Goal: Find contact information: Obtain details needed to contact an individual or organization

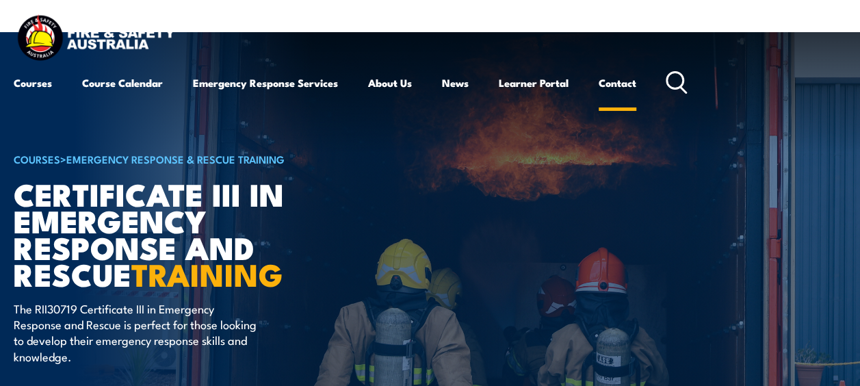
click at [620, 86] on link "Contact" at bounding box center [618, 82] width 38 height 33
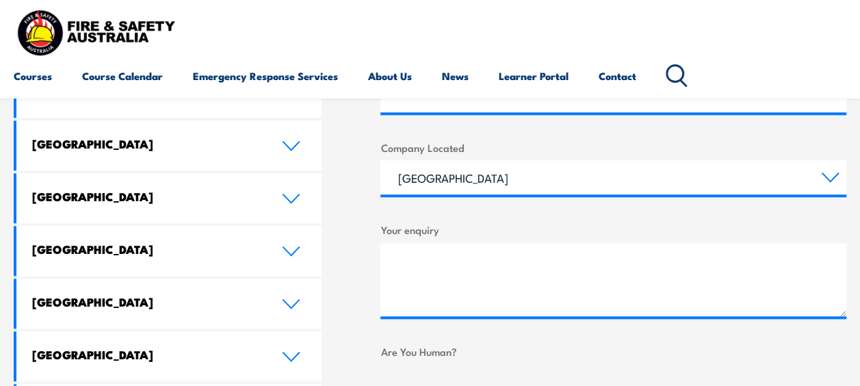
scroll to position [691, 0]
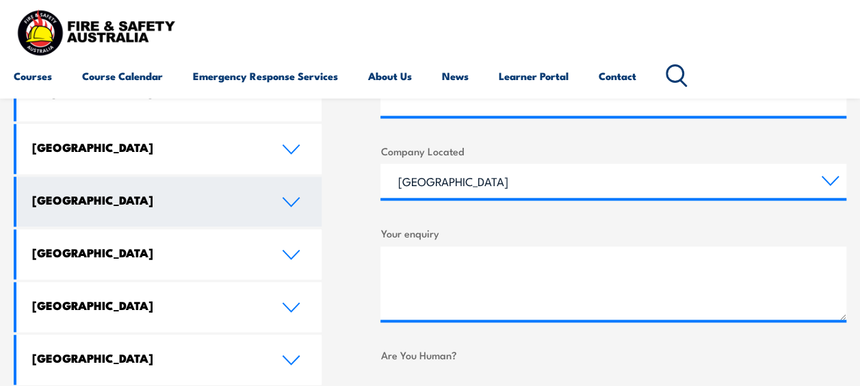
click at [267, 183] on link "[GEOGRAPHIC_DATA]" at bounding box center [168, 202] width 305 height 50
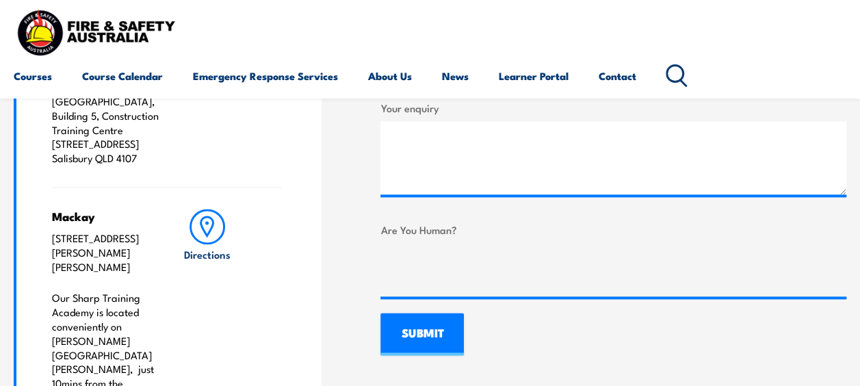
scroll to position [814, 0]
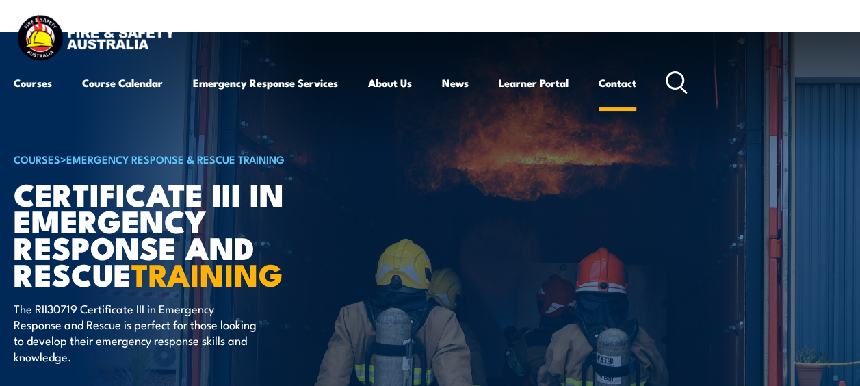
click at [626, 81] on link "Contact" at bounding box center [618, 82] width 38 height 33
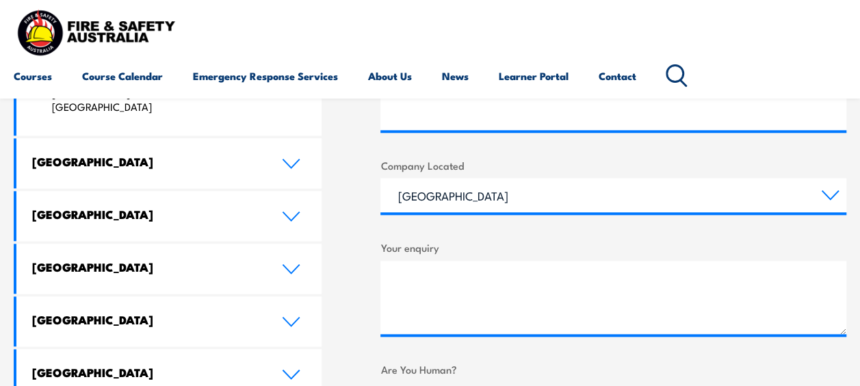
scroll to position [679, 0]
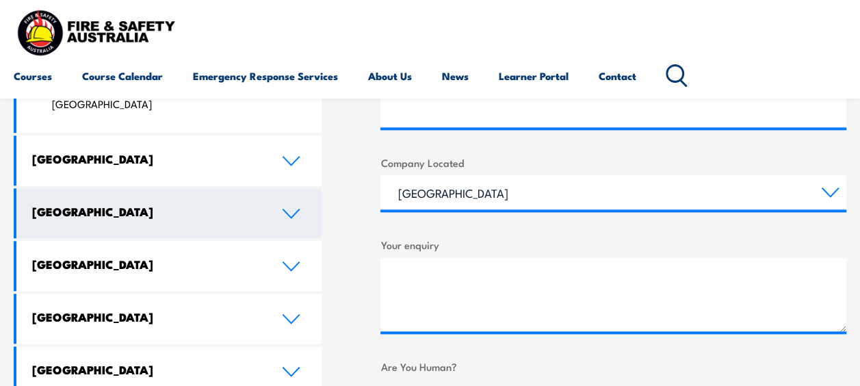
click at [276, 195] on link "[GEOGRAPHIC_DATA]" at bounding box center [168, 213] width 305 height 50
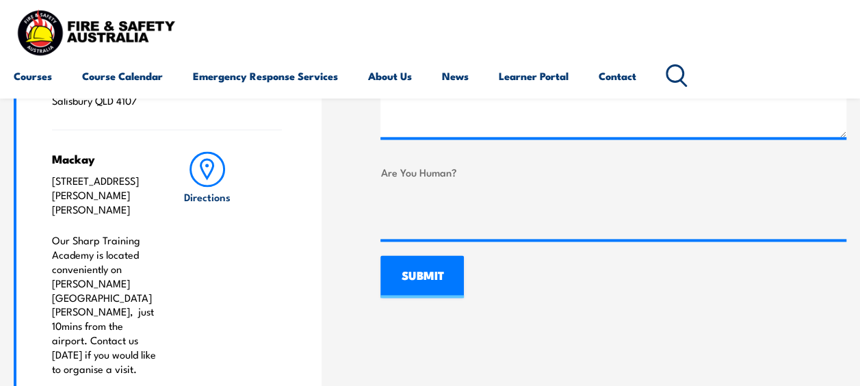
scroll to position [872, 0]
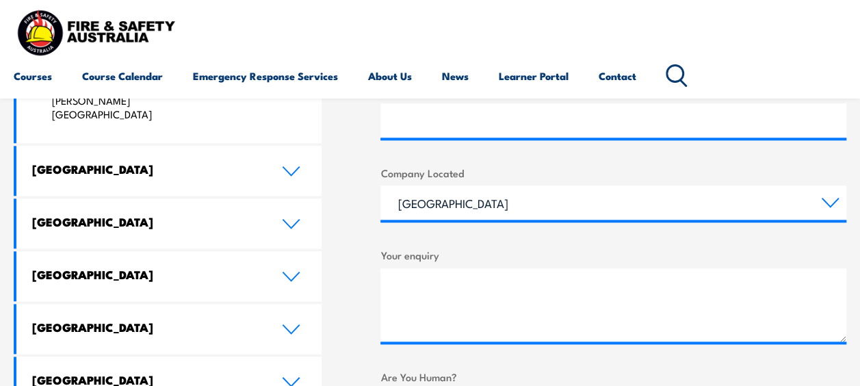
scroll to position [668, 0]
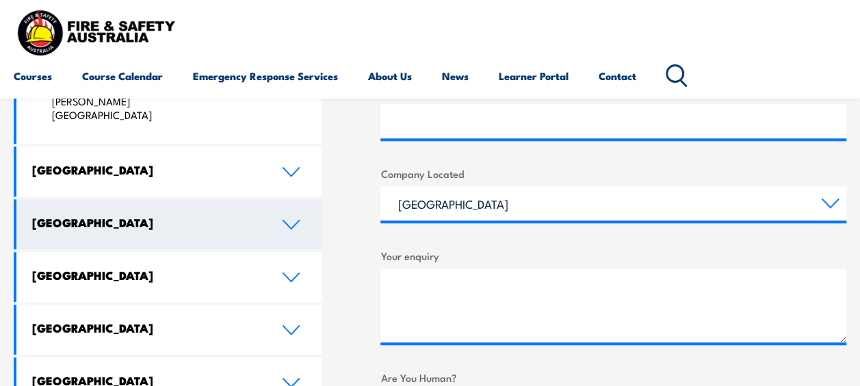
click at [280, 201] on link "[GEOGRAPHIC_DATA]" at bounding box center [168, 224] width 305 height 50
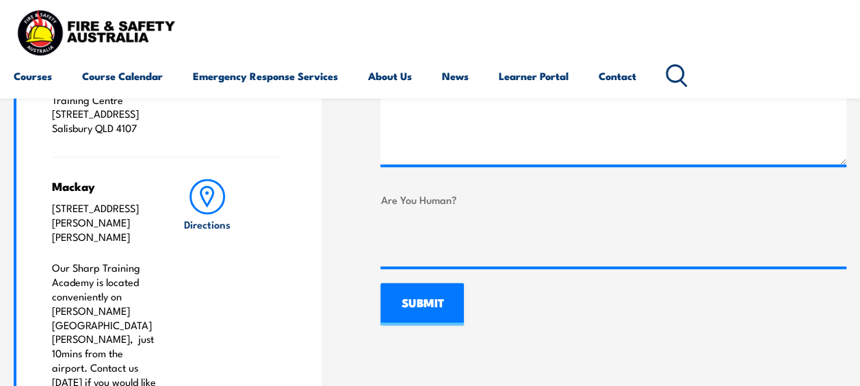
scroll to position [850, 0]
